Goal: Information Seeking & Learning: Find specific fact

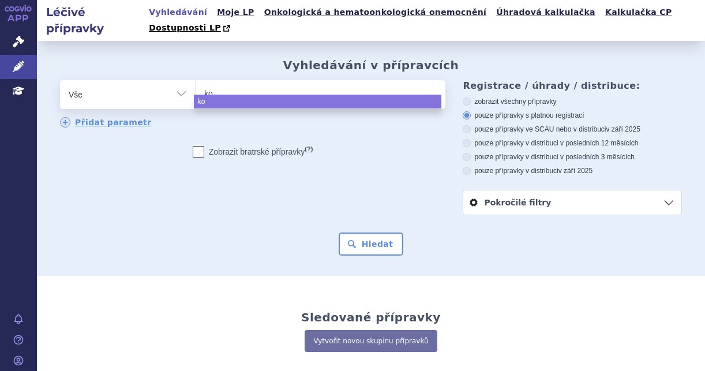
select select
type input "kose"
type input "koselu"
type input "koseluh"
type input "koselu"
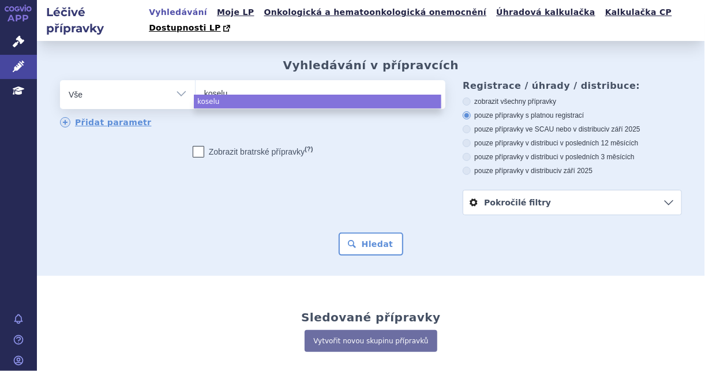
type input "koselug"
type input "[MEDICAL_DATA]"
select select "[MEDICAL_DATA]"
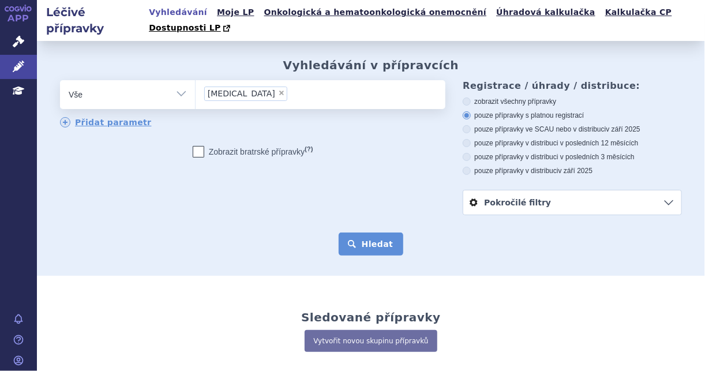
click at [356, 235] on button "Hledat" at bounding box center [371, 244] width 65 height 23
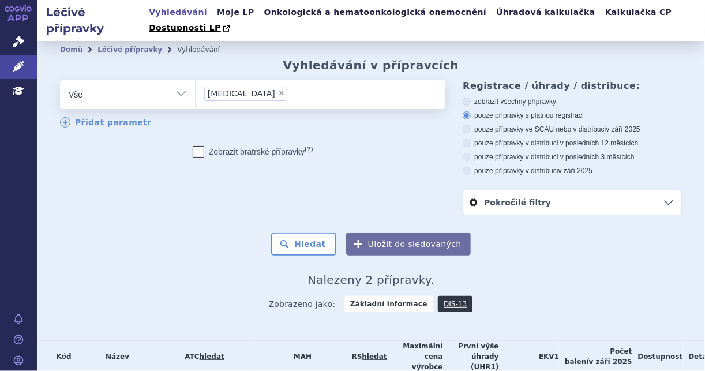
scroll to position [69, 0]
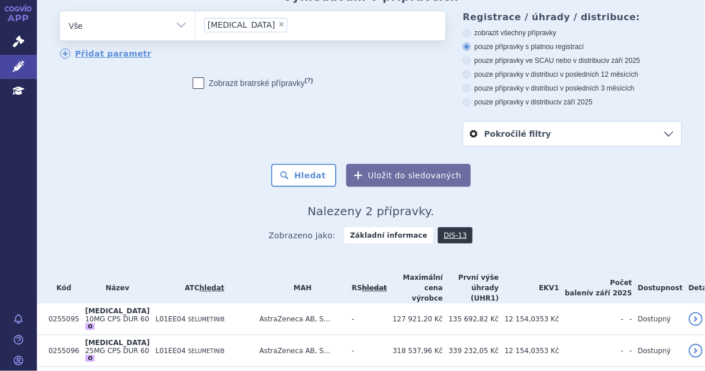
click at [175, 218] on div "Zobrazeno jako: Základní informace DIS-13" at bounding box center [371, 234] width 622 height 33
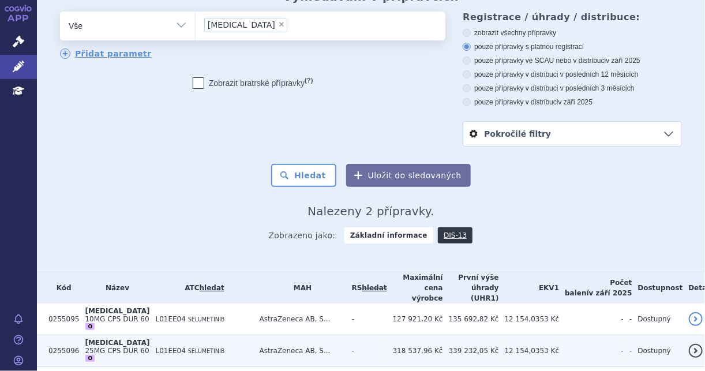
click at [302, 335] on td "AstraZeneca AB, S..." at bounding box center [300, 351] width 92 height 32
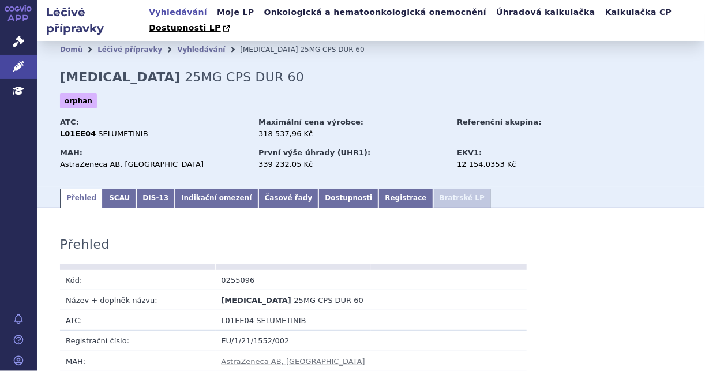
scroll to position [1015, 0]
